Goal: Task Accomplishment & Management: Complete application form

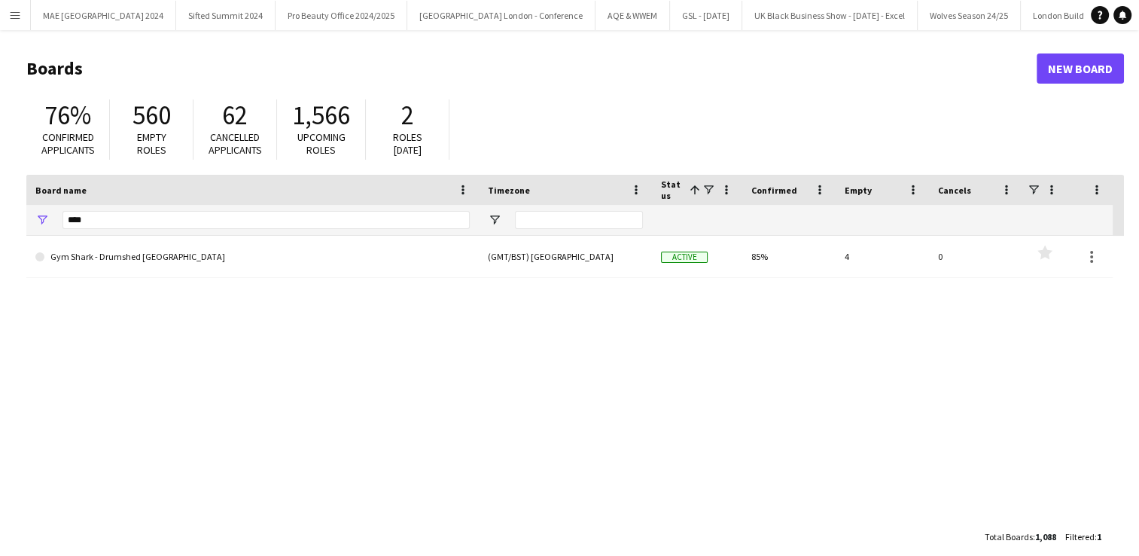
click at [6, 19] on button "Menu" at bounding box center [15, 15] width 30 height 30
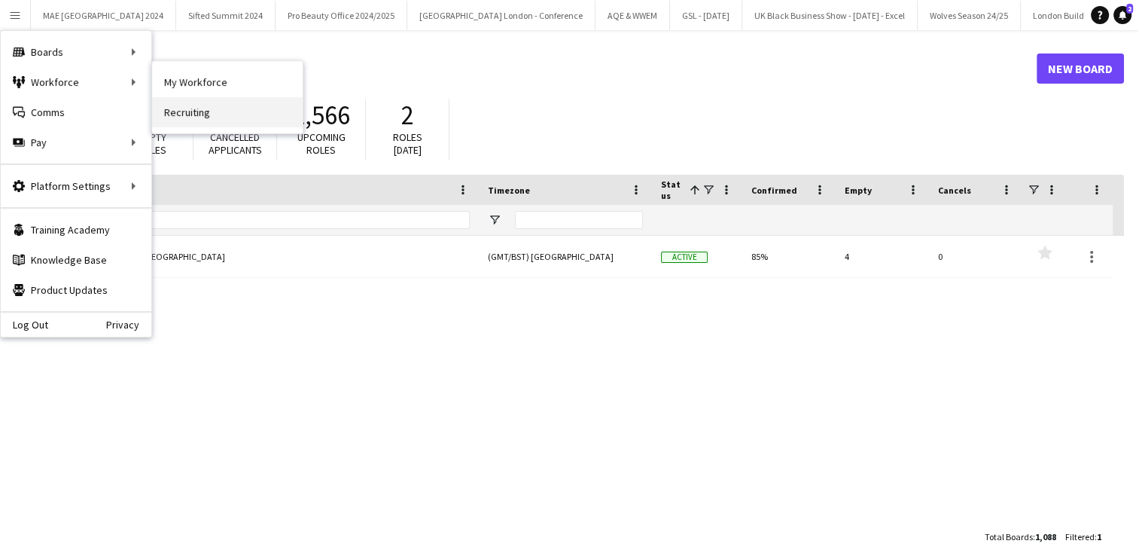
click at [212, 114] on link "Recruiting" at bounding box center [227, 112] width 151 height 30
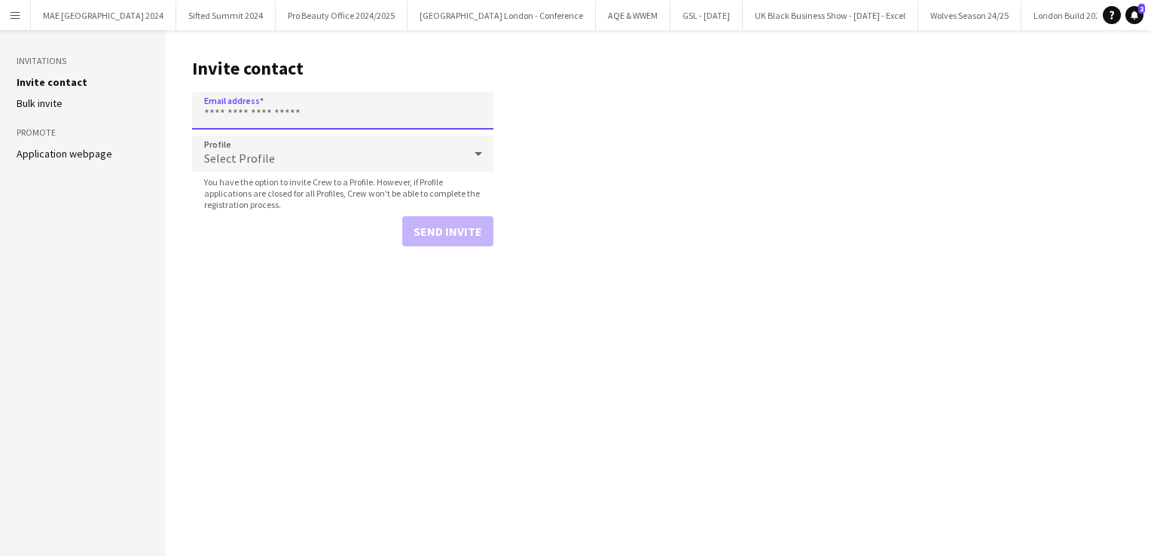
click at [275, 115] on input "Email address" at bounding box center [342, 111] width 301 height 38
type input "**********"
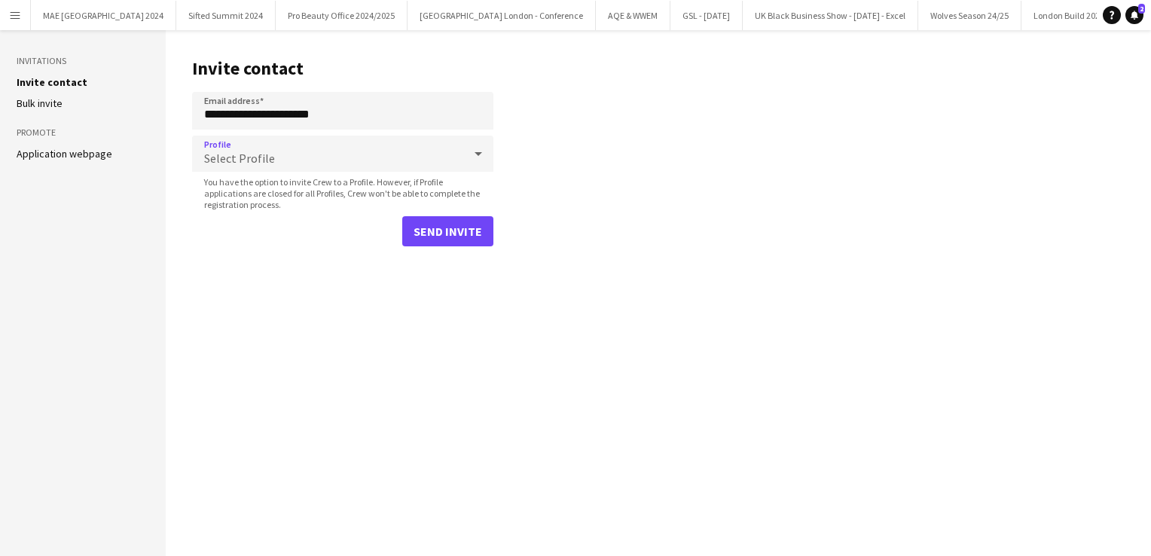
click at [274, 154] on div "Select Profile" at bounding box center [327, 154] width 271 height 36
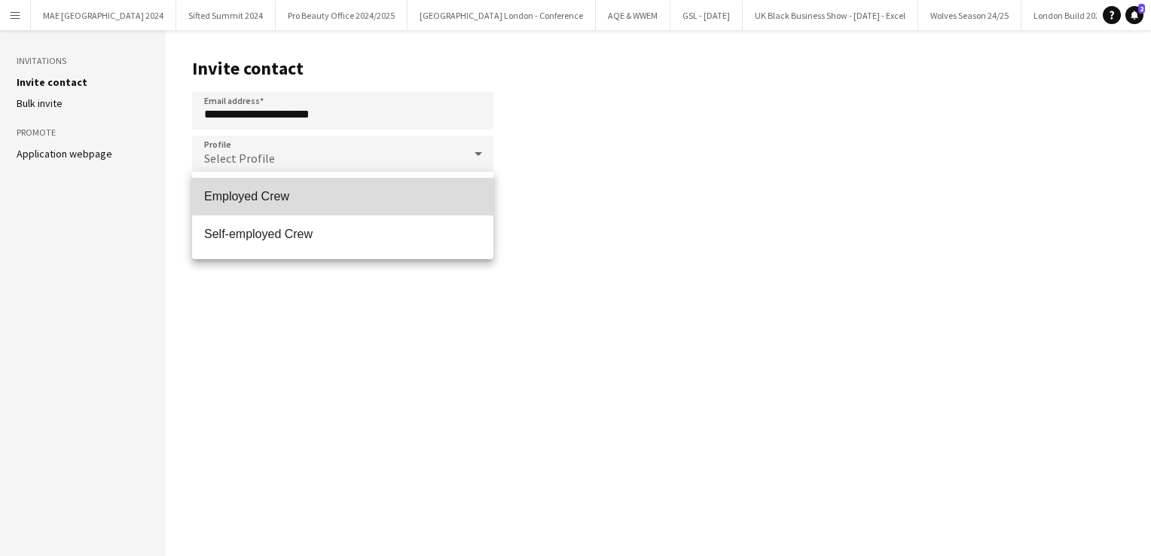
click at [279, 191] on span "Employed Crew" at bounding box center [342, 196] width 277 height 14
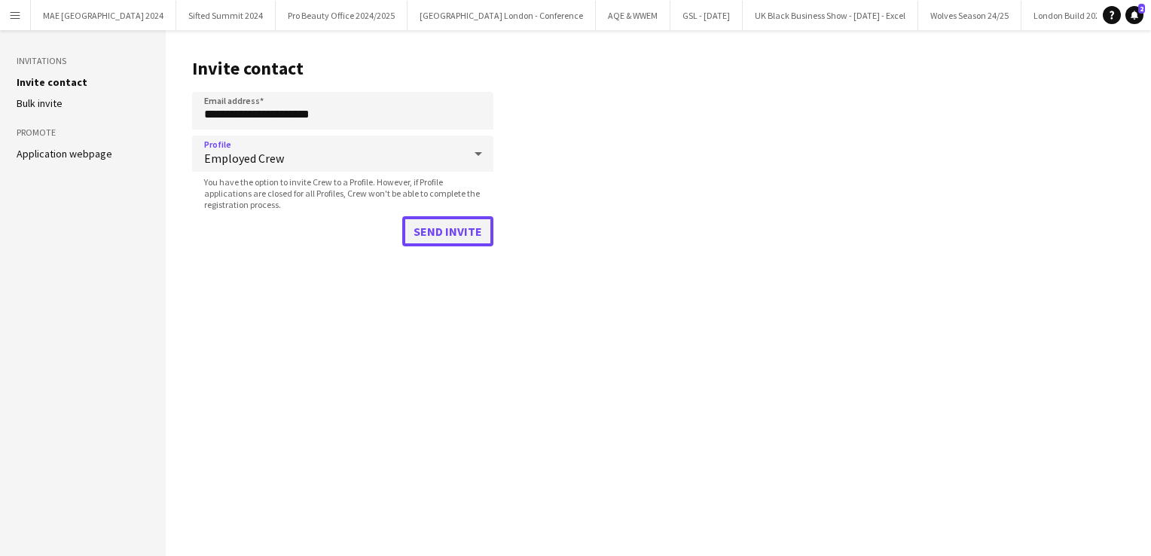
click at [427, 231] on button "Send invite" at bounding box center [447, 231] width 91 height 30
